Goal: Information Seeking & Learning: Learn about a topic

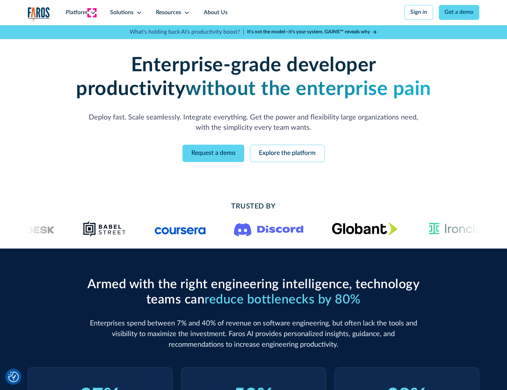
click at [92, 12] on icon at bounding box center [93, 13] width 6 height 6
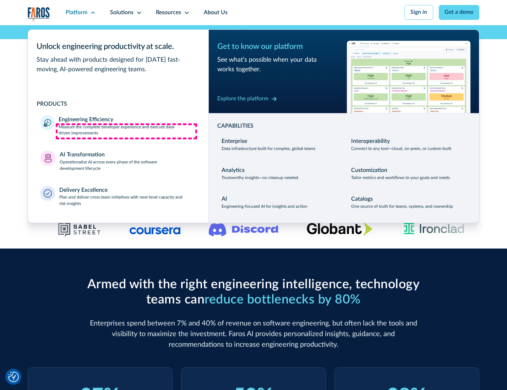
click at [126, 131] on p "Measure the complete developer experience and execute data-driven improvements" at bounding box center [127, 130] width 137 height 13
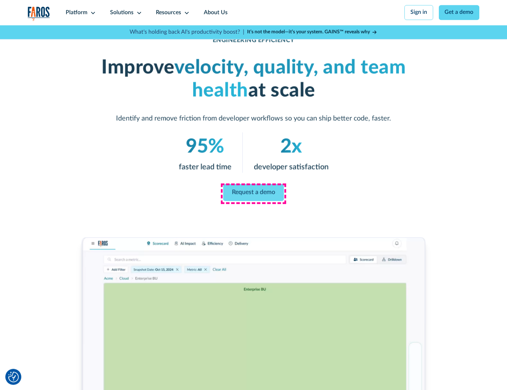
click at [253, 193] on link "Request a demo" at bounding box center [253, 192] width 61 height 17
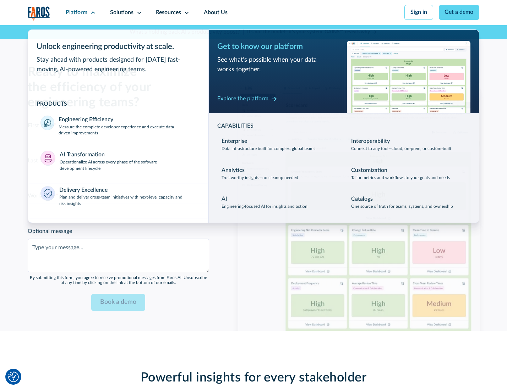
scroll to position [1545, 0]
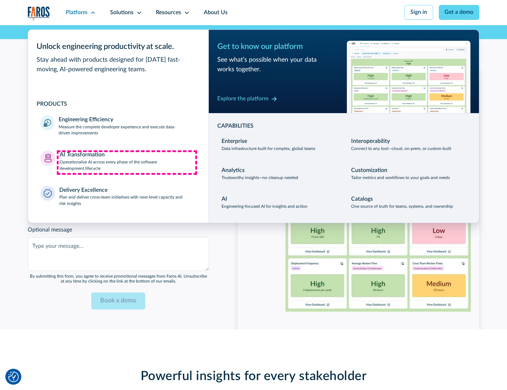
click at [127, 163] on p "Operationalize AI across every phase of the software development lifecycle" at bounding box center [128, 165] width 136 height 13
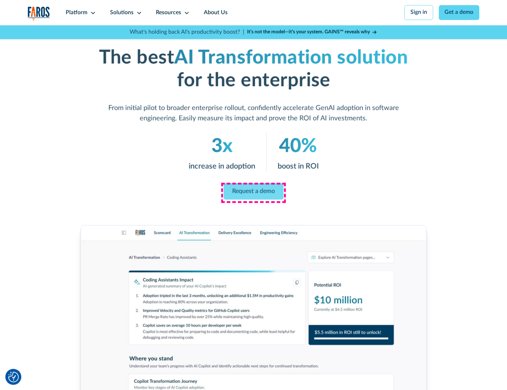
click at [253, 193] on link "Request a demo" at bounding box center [254, 191] width 60 height 17
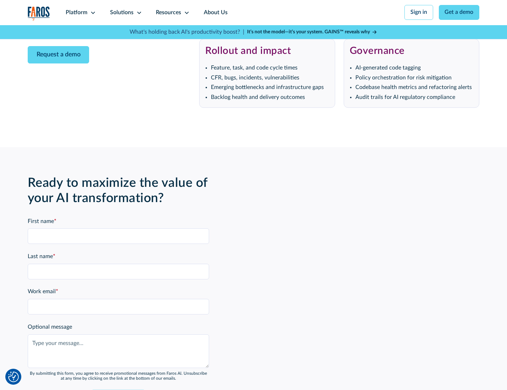
click at [80, 12] on div "Platform" at bounding box center [77, 13] width 22 height 9
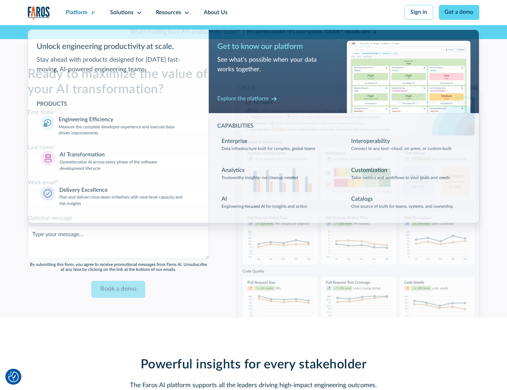
scroll to position [1716, 0]
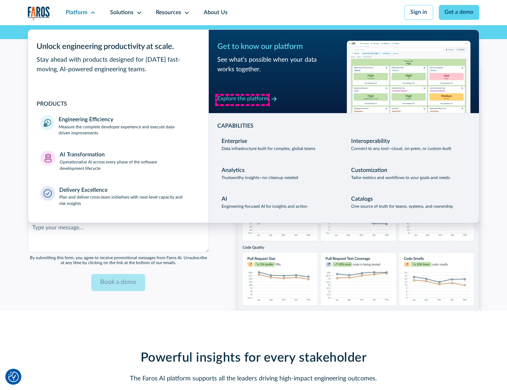
click at [242, 100] on div "Explore the platform" at bounding box center [242, 99] width 51 height 9
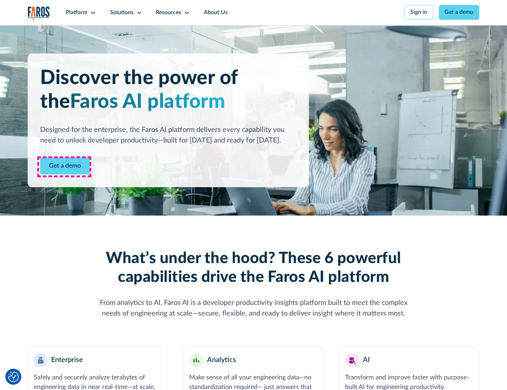
click at [64, 167] on link "Get a demo" at bounding box center [65, 166] width 50 height 17
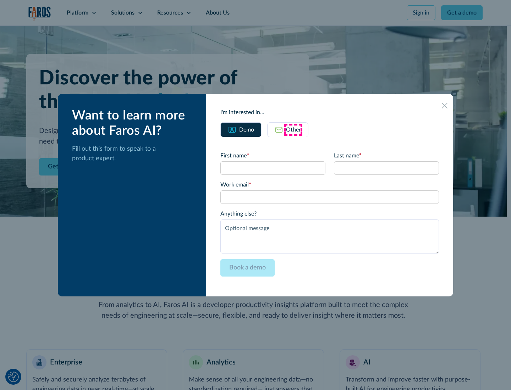
click at [293, 130] on div "Other" at bounding box center [293, 130] width 15 height 9
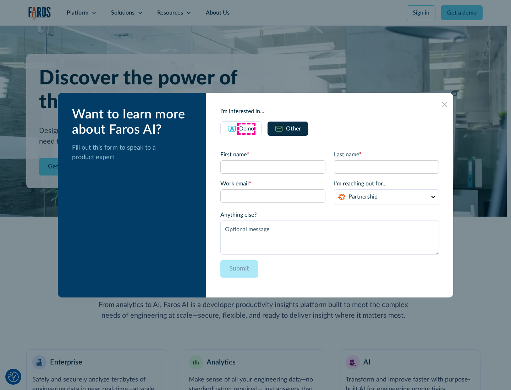
click at [246, 129] on div "Demo" at bounding box center [246, 129] width 15 height 9
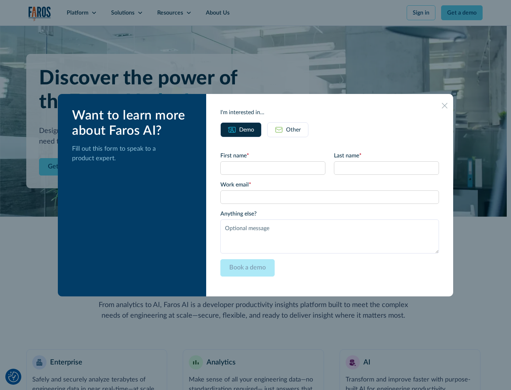
click at [445, 105] on icon at bounding box center [445, 106] width 6 height 6
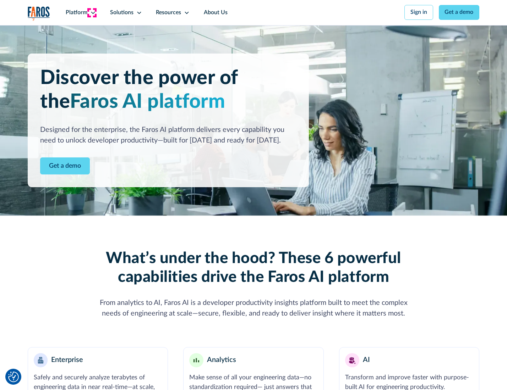
click at [92, 12] on icon at bounding box center [93, 13] width 6 height 6
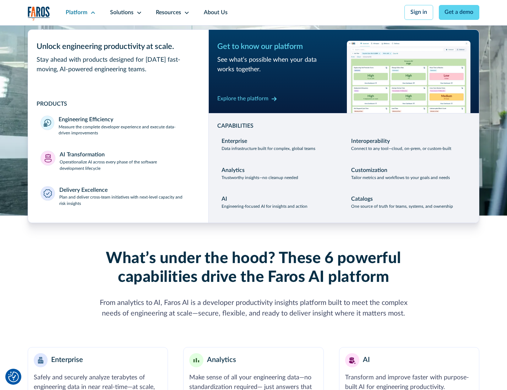
click at [127, 202] on p "Plan and deliver cross-team initiatives with next-level capacity and risk insig…" at bounding box center [127, 201] width 137 height 13
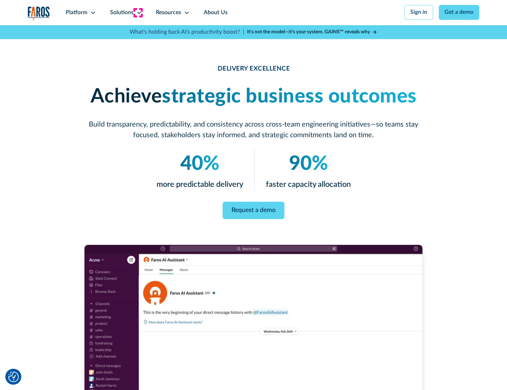
click at [138, 12] on icon at bounding box center [139, 13] width 6 height 6
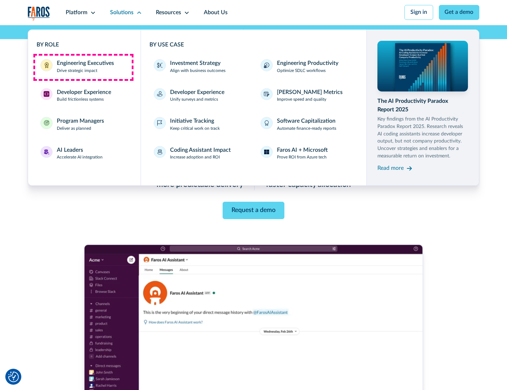
click at [83, 67] on div "Engineering Executives" at bounding box center [85, 63] width 57 height 9
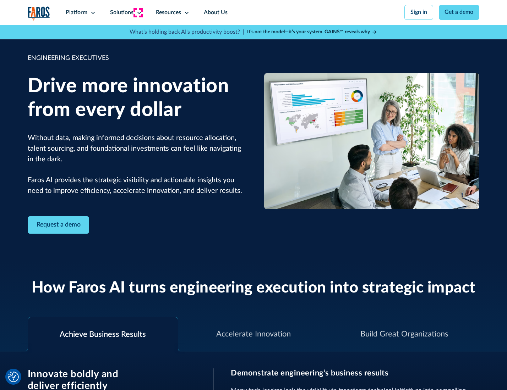
click at [138, 12] on icon at bounding box center [139, 13] width 6 height 6
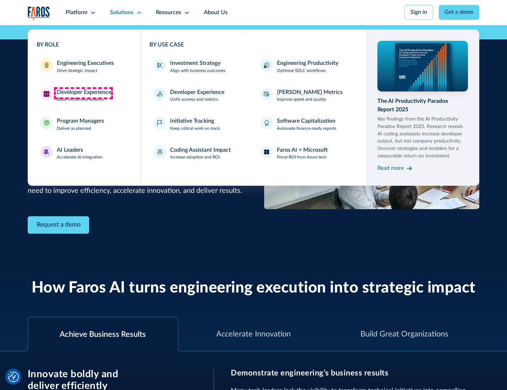
click at [83, 93] on div "Developer Experience" at bounding box center [84, 92] width 54 height 9
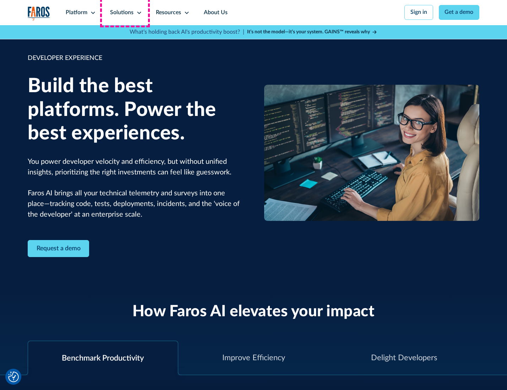
click at [125, 12] on div "Solutions" at bounding box center [121, 13] width 23 height 9
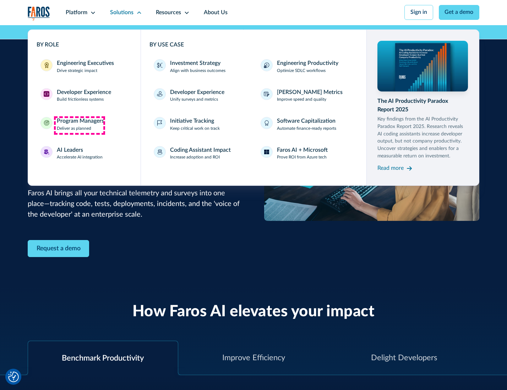
click at [79, 125] on div "Program Managers" at bounding box center [80, 121] width 47 height 9
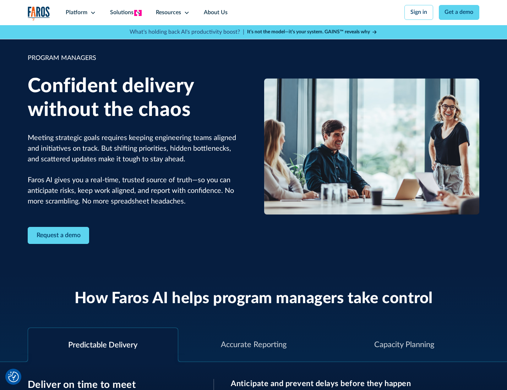
click at [138, 13] on icon at bounding box center [139, 13] width 6 height 6
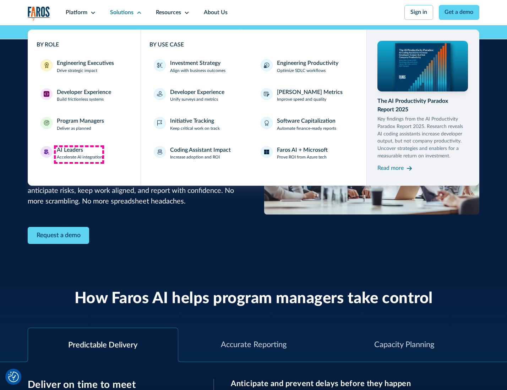
click at [79, 154] on div "AI Leaders" at bounding box center [70, 150] width 26 height 9
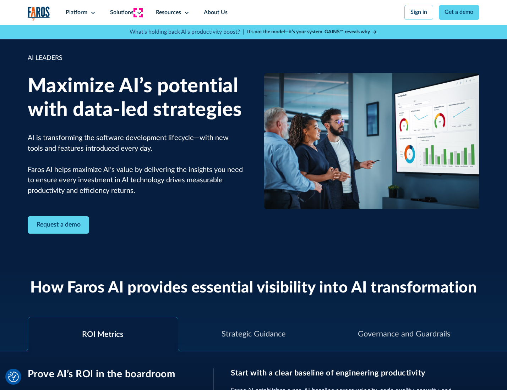
click at [138, 12] on icon at bounding box center [139, 13] width 6 height 6
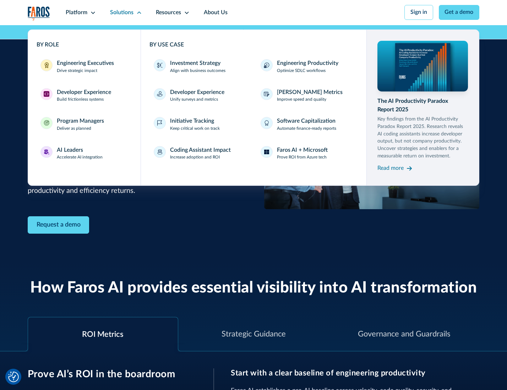
click at [195, 64] on div "Investment Strategy" at bounding box center [195, 63] width 50 height 9
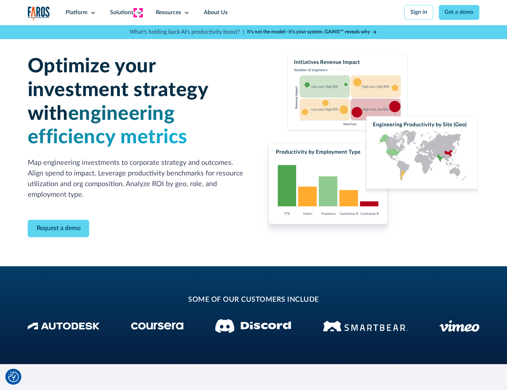
click at [138, 12] on icon at bounding box center [139, 13] width 6 height 6
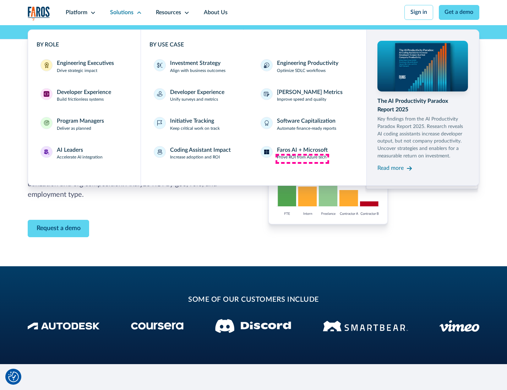
click at [302, 159] on p "Prove ROI from Azure tech" at bounding box center [302, 157] width 50 height 6
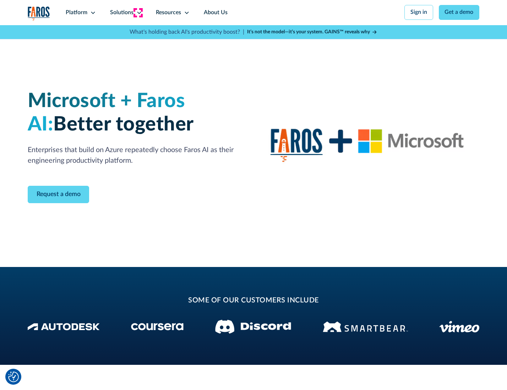
click at [138, 12] on icon at bounding box center [139, 13] width 6 height 6
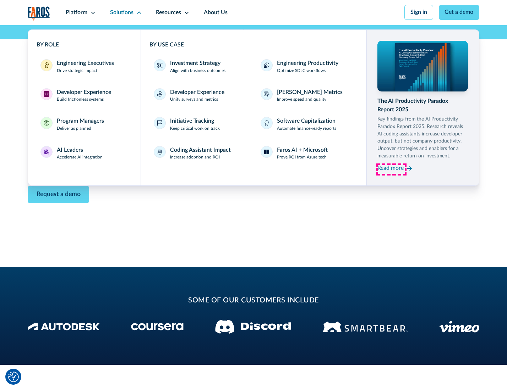
click at [391, 170] on div "Read more" at bounding box center [390, 168] width 26 height 9
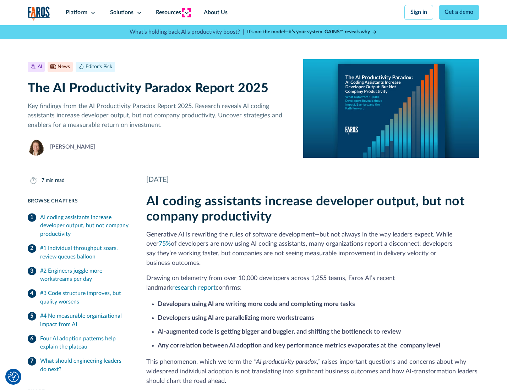
click at [186, 12] on icon at bounding box center [187, 13] width 6 height 6
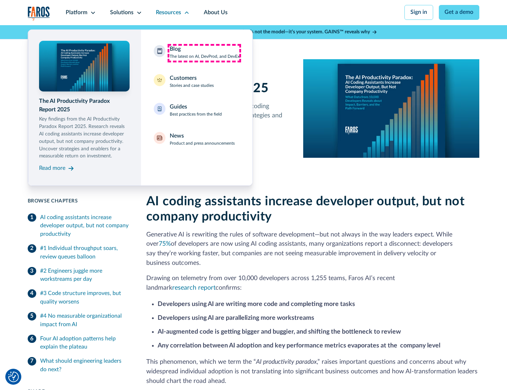
click at [204, 53] on div "Blog The latest on AI, DevProd, and DevEx" at bounding box center [205, 52] width 70 height 15
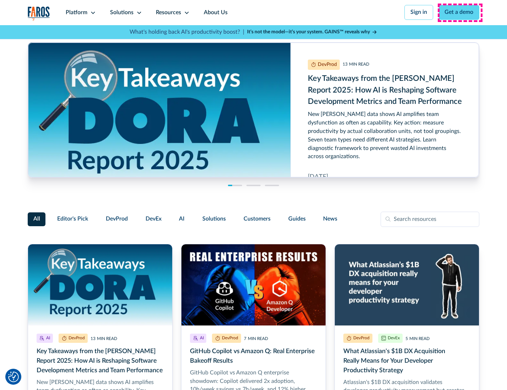
click at [460, 12] on link "Get a demo" at bounding box center [459, 12] width 41 height 15
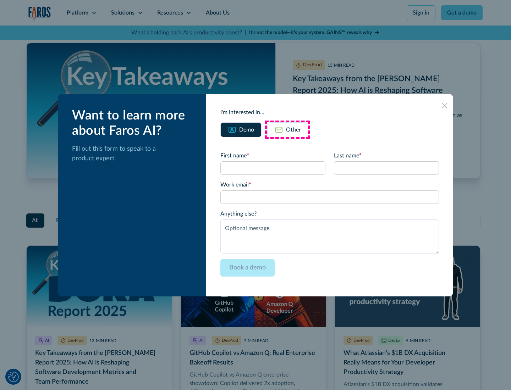
click at [288, 130] on div "Other" at bounding box center [293, 130] width 15 height 9
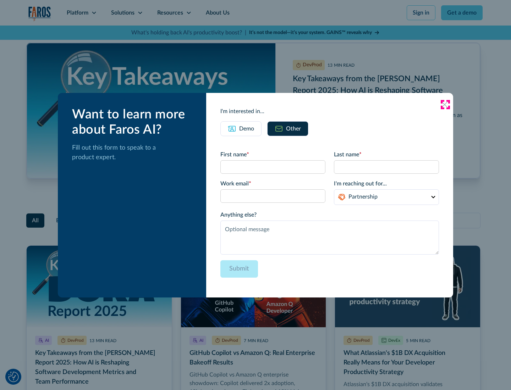
click at [445, 104] on icon at bounding box center [445, 105] width 6 height 6
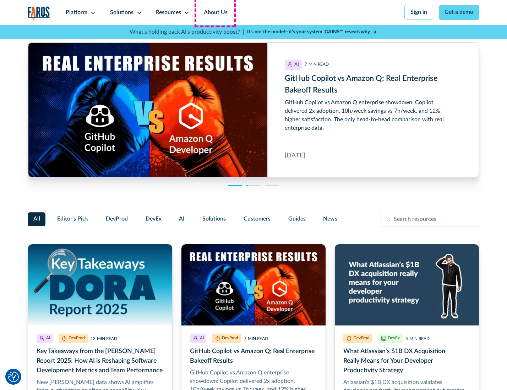
click at [215, 12] on link "About Us" at bounding box center [216, 12] width 38 height 25
